Goal: Find specific page/section: Find specific page/section

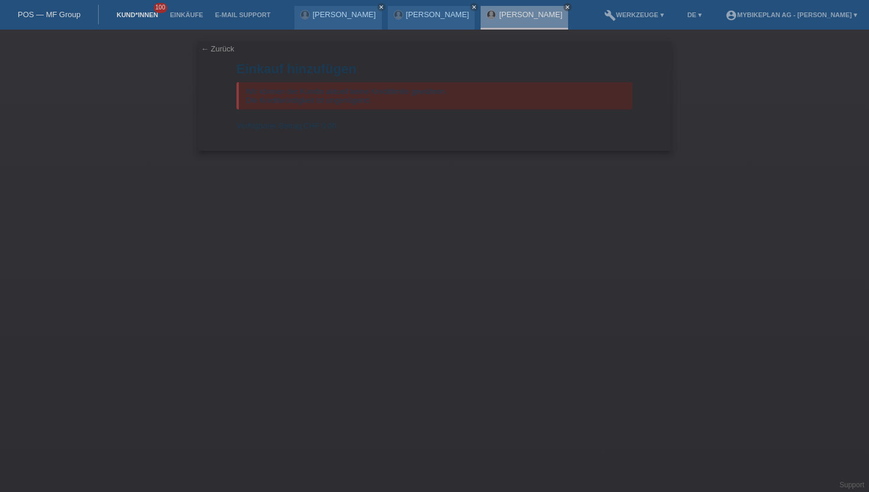
click at [138, 18] on link "Kund*innen" at bounding box center [136, 14] width 53 height 7
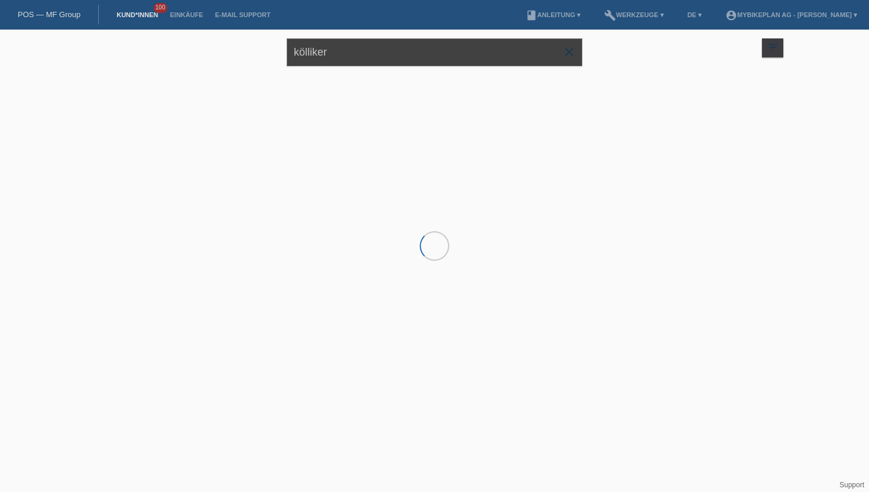
click at [373, 47] on input "kölliker" at bounding box center [434, 52] width 295 height 28
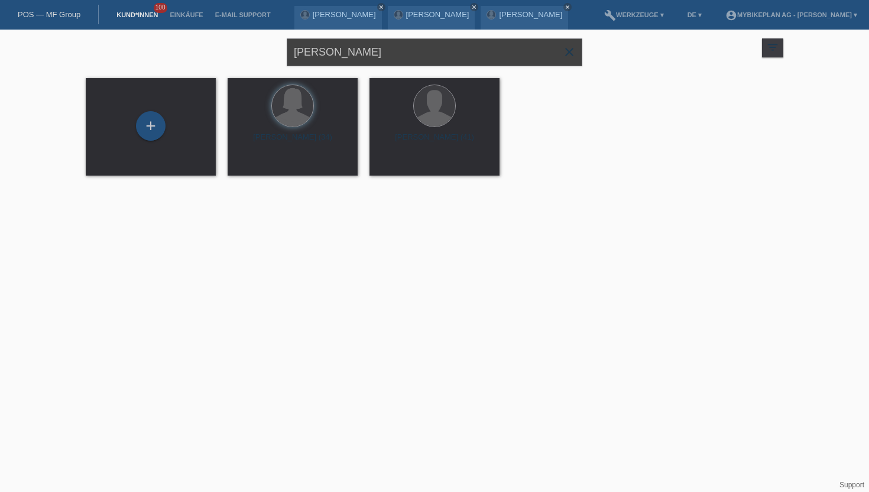
type input "kunz"
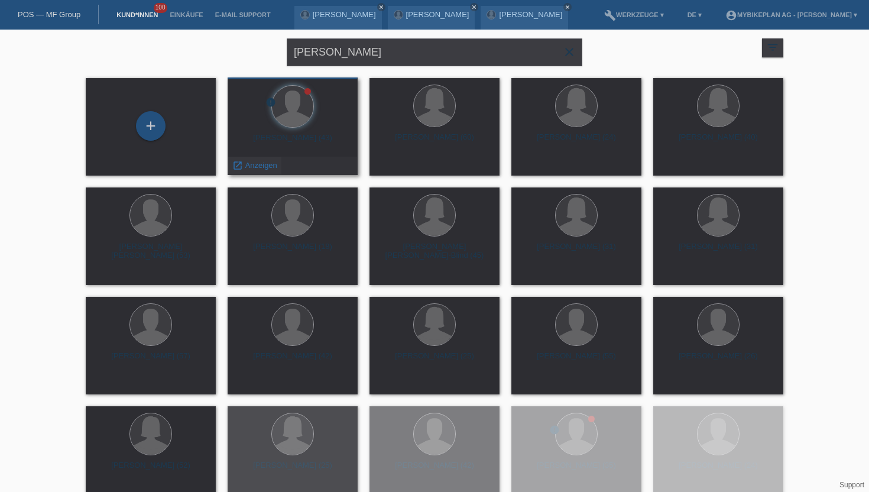
click at [257, 172] on div "launch Anzeigen" at bounding box center [254, 166] width 53 height 18
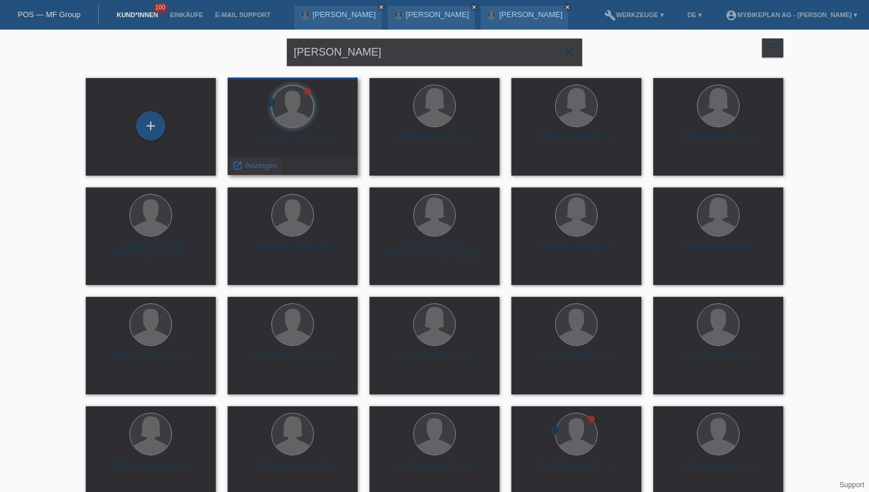
click at [251, 168] on span "Anzeigen" at bounding box center [261, 165] width 32 height 9
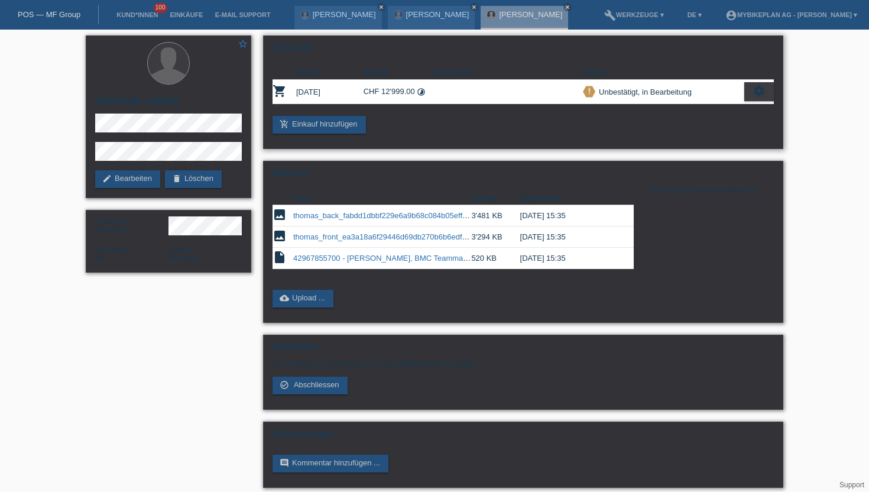
click at [753, 93] on icon "settings" at bounding box center [758, 90] width 13 height 13
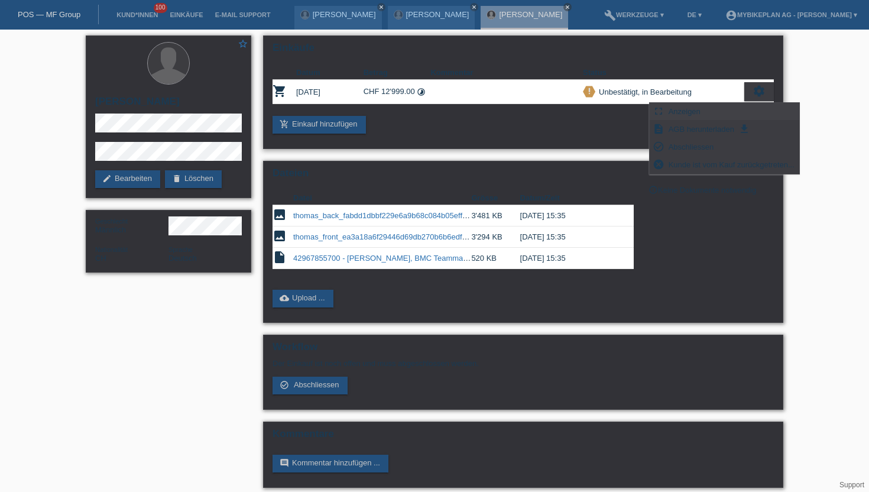
click at [710, 107] on div "fullscreen Anzeigen" at bounding box center [723, 112] width 149 height 18
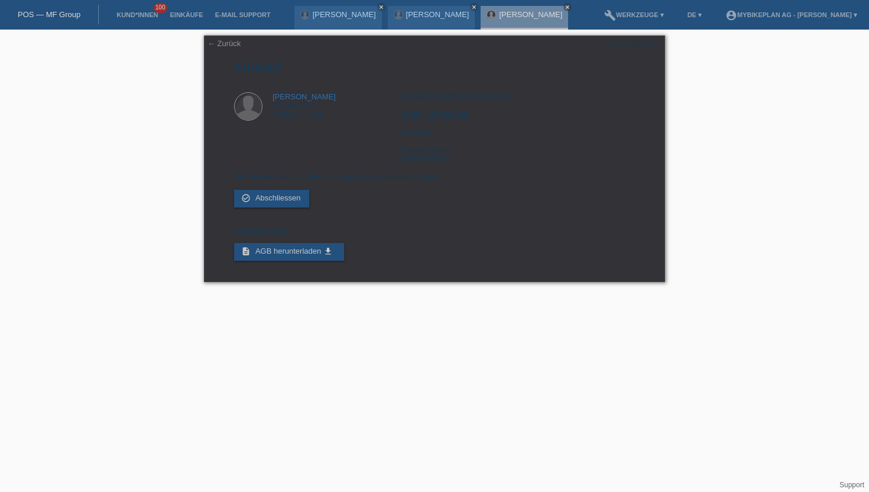
click at [742, 167] on div "← Zurück POSP00026722 Einkauf Thomas Kunz Ausserdorf 8 8235 Lohn SH" at bounding box center [434, 162] width 869 height 264
click at [121, 17] on link "Kund*innen" at bounding box center [136, 14] width 53 height 7
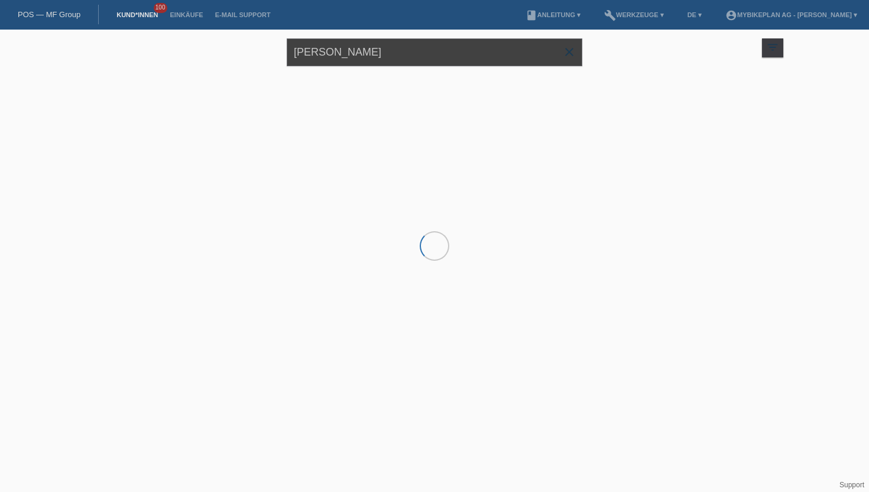
click at [320, 48] on input "kunz" at bounding box center [434, 52] width 295 height 28
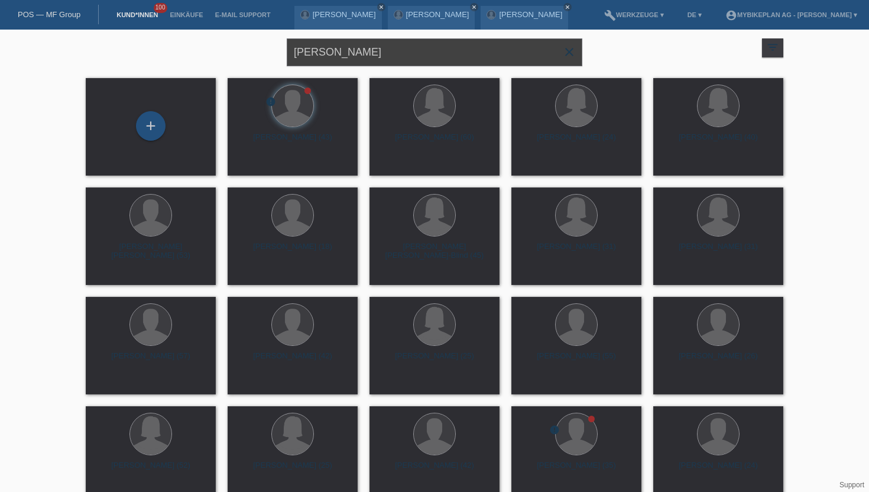
type input "ziebold"
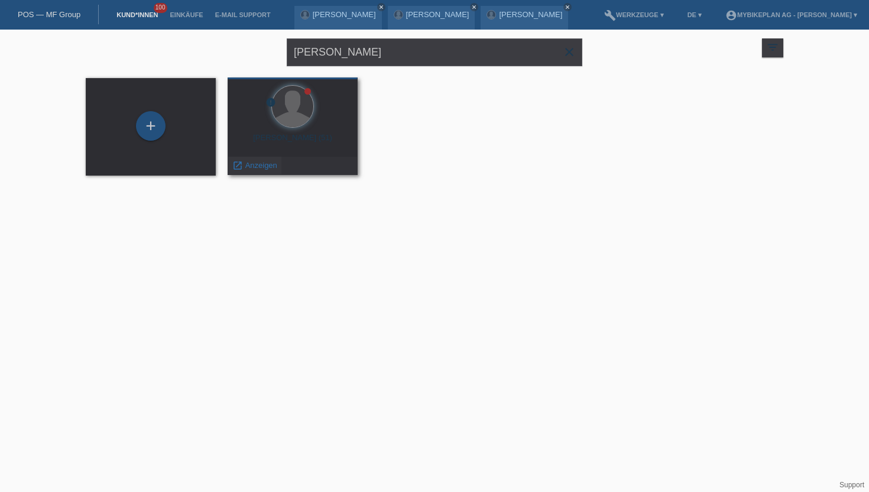
click at [262, 165] on span "Anzeigen" at bounding box center [261, 165] width 32 height 9
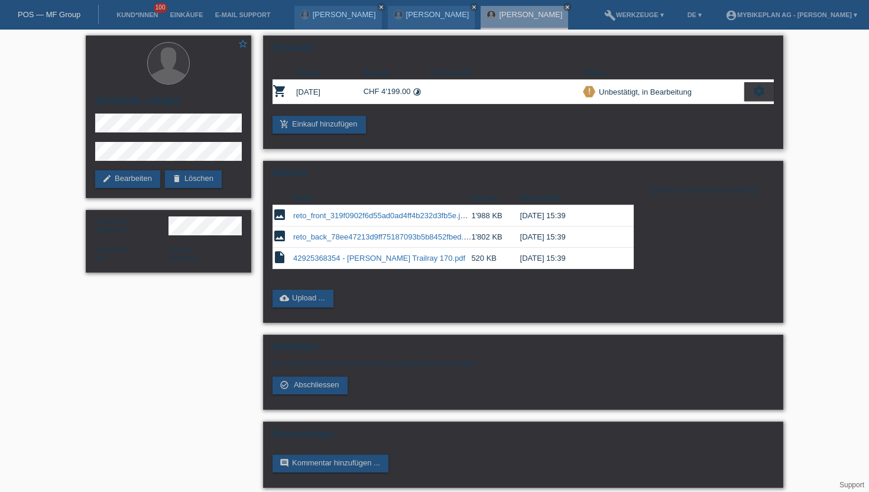
click at [753, 99] on div "settings" at bounding box center [759, 91] width 30 height 19
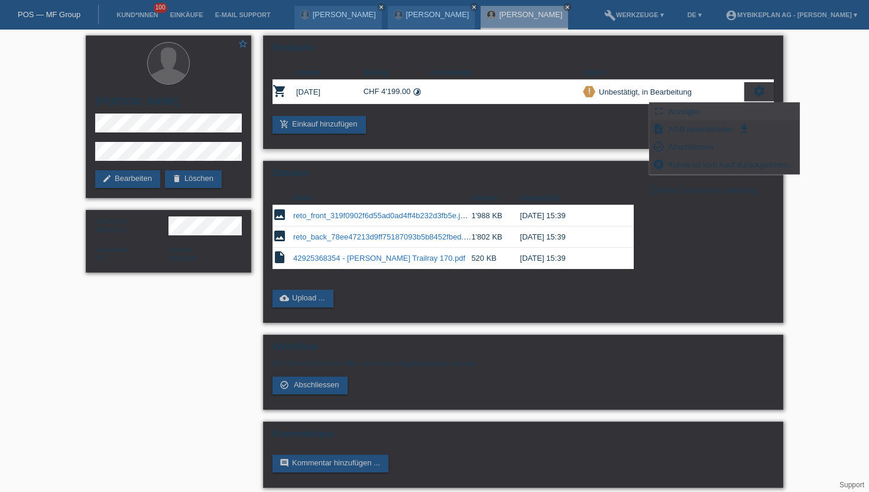
click at [716, 116] on div "fullscreen Anzeigen" at bounding box center [723, 112] width 149 height 18
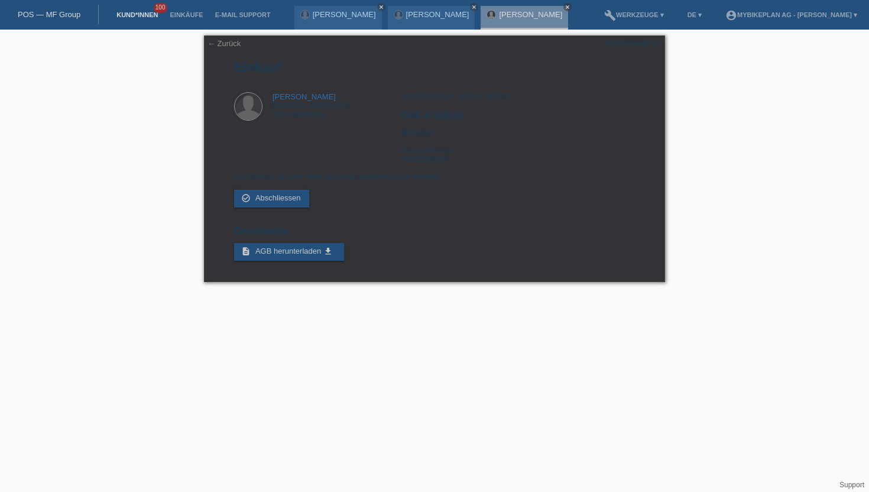
click at [145, 16] on link "Kund*innen" at bounding box center [136, 14] width 53 height 7
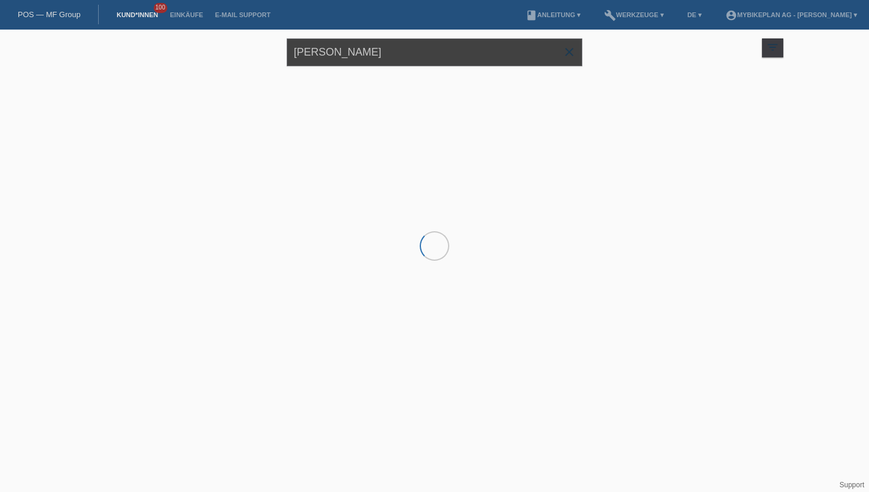
click at [318, 48] on input "[PERSON_NAME]" at bounding box center [434, 52] width 295 height 28
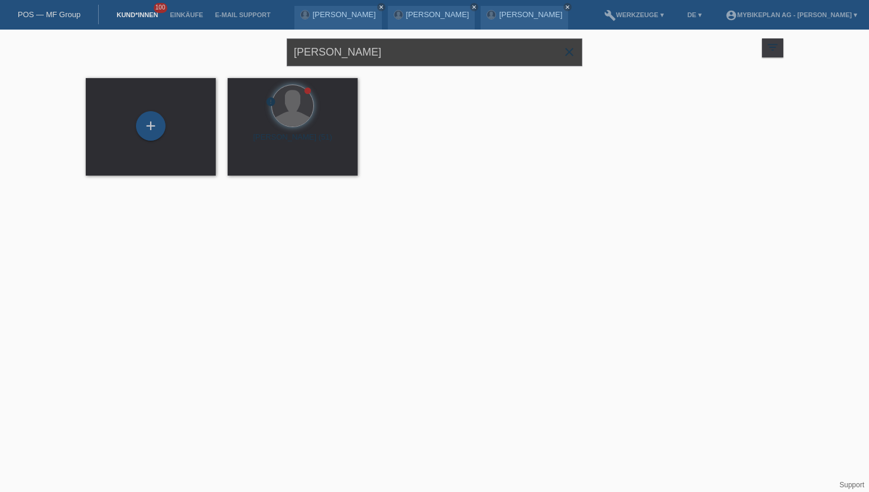
click at [317, 50] on input "[PERSON_NAME]" at bounding box center [434, 52] width 295 height 28
type input "[PERSON_NAME]"
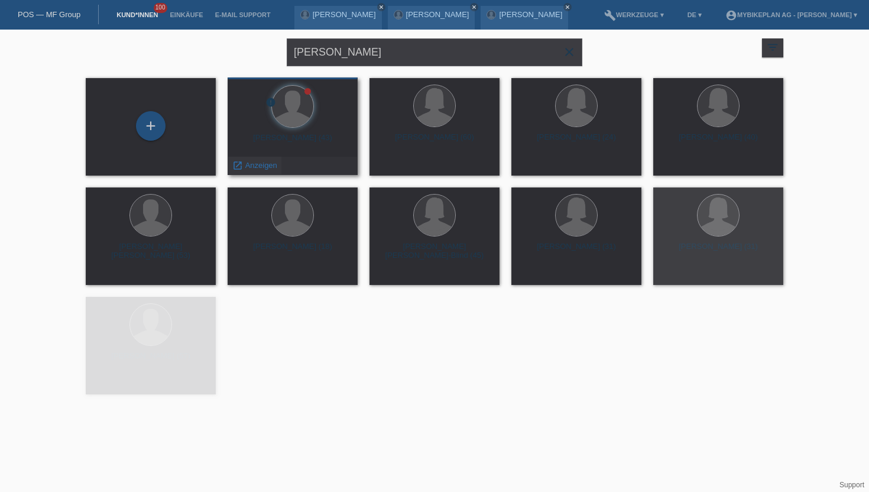
click at [261, 163] on span "Anzeigen" at bounding box center [261, 165] width 32 height 9
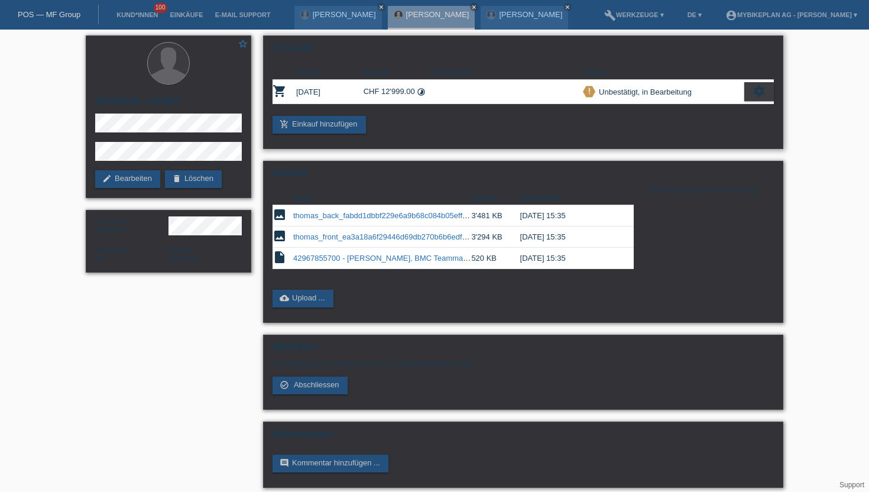
click at [756, 94] on icon "settings" at bounding box center [758, 90] width 13 height 13
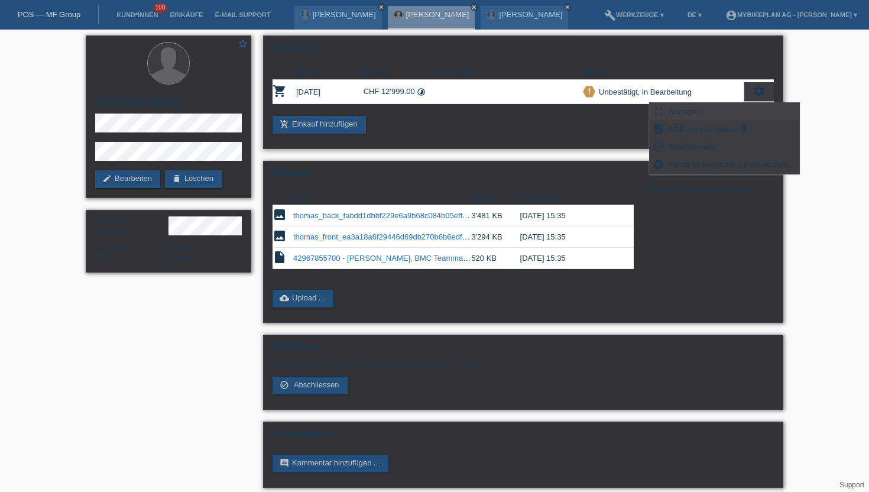
click at [697, 111] on span "Anzeigen" at bounding box center [684, 111] width 35 height 14
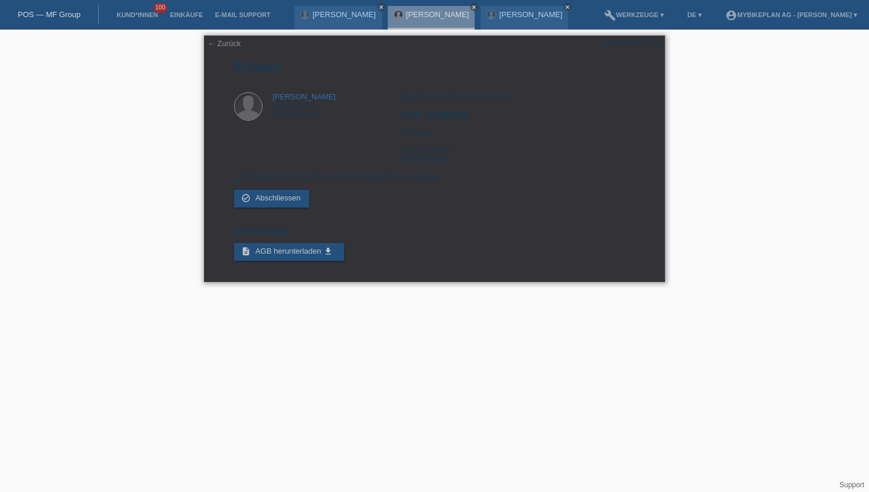
click at [418, 138] on div "[GEOGRAPHIC_DATA], [DATE] CHF 12'999.00 36 Raten Externe Referenz 42967855700" at bounding box center [517, 132] width 233 height 80
click at [229, 47] on link "← Zurück" at bounding box center [223, 43] width 33 height 9
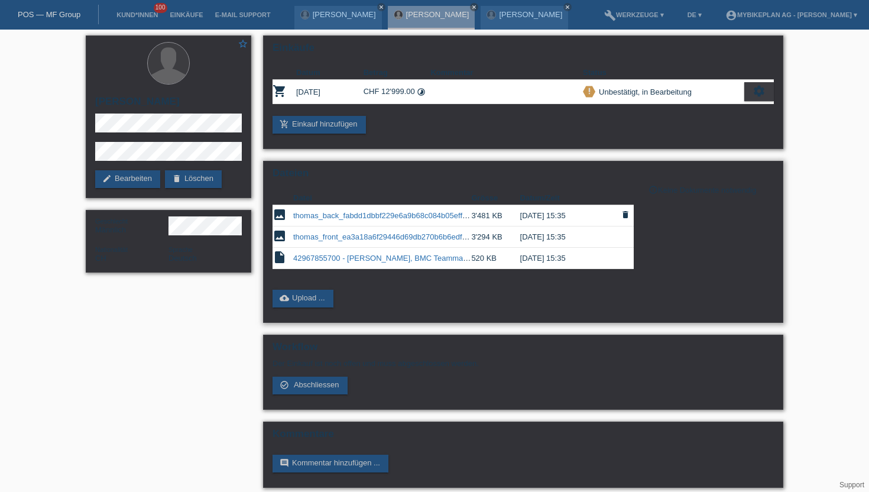
click at [396, 219] on link "thomas_back_fabdd1dbbf229e6a9b68c084b05eff80.jpeg" at bounding box center [390, 215] width 194 height 9
click at [386, 240] on link "thomas_front_ea3a18a6f29446d69db270b6b6edf09c.jpeg" at bounding box center [392, 236] width 198 height 9
click at [384, 262] on link "42967855700 - Thomas Kunz, BMC Teammachine SLR 01 TWO.pdf" at bounding box center [417, 257] width 249 height 9
click at [499, 16] on link "[PERSON_NAME]" at bounding box center [530, 14] width 63 height 9
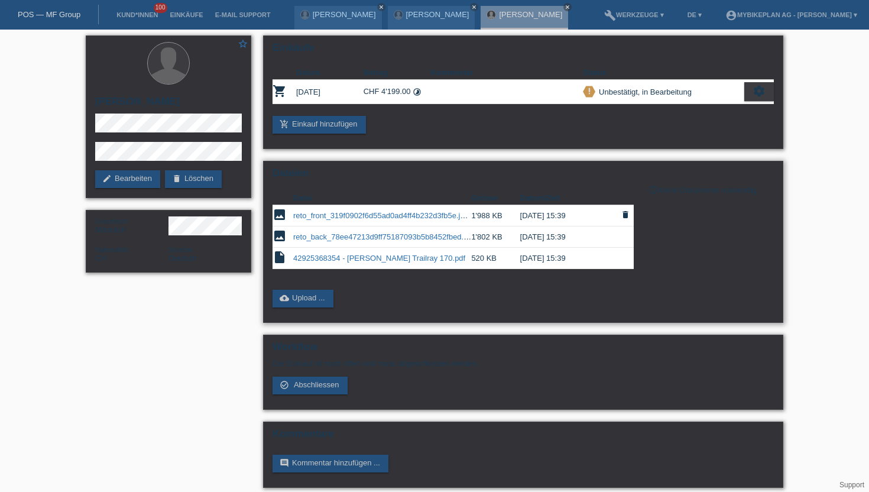
click at [337, 219] on link "reto_front_319f0902f6d55ad0ad4ff4b232d3fb5e.jpeg" at bounding box center [383, 215] width 180 height 9
click at [375, 244] on td "reto_back_78ee47213d9ff75187093b5b8452fbed.jpeg" at bounding box center [382, 236] width 178 height 21
click at [381, 239] on link "reto_back_78ee47213d9ff75187093b5b8452fbed.jpeg" at bounding box center [385, 236] width 185 height 9
click at [403, 255] on td "42925368354 - Reto Ziebold, Raymon Trailray 170.pdf" at bounding box center [382, 258] width 178 height 21
click at [404, 259] on link "42925368354 - Reto Ziebold, Raymon Trailray 170.pdf" at bounding box center [379, 257] width 172 height 9
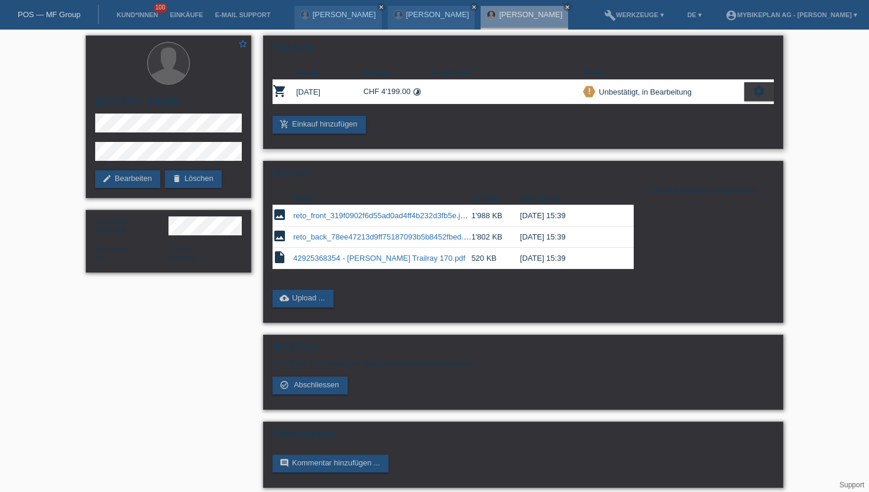
click at [755, 87] on icon "settings" at bounding box center [758, 90] width 13 height 13
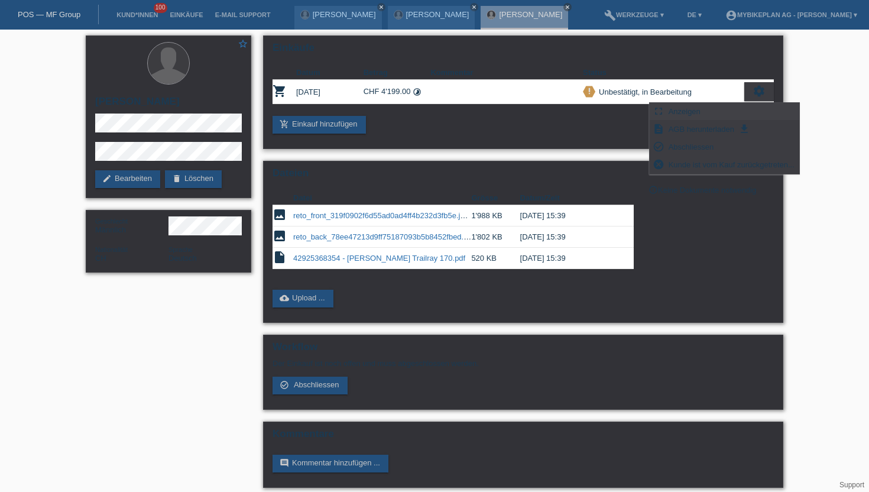
click at [707, 105] on div "fullscreen Anzeigen" at bounding box center [723, 112] width 149 height 18
